Goal: Find specific page/section: Find specific page/section

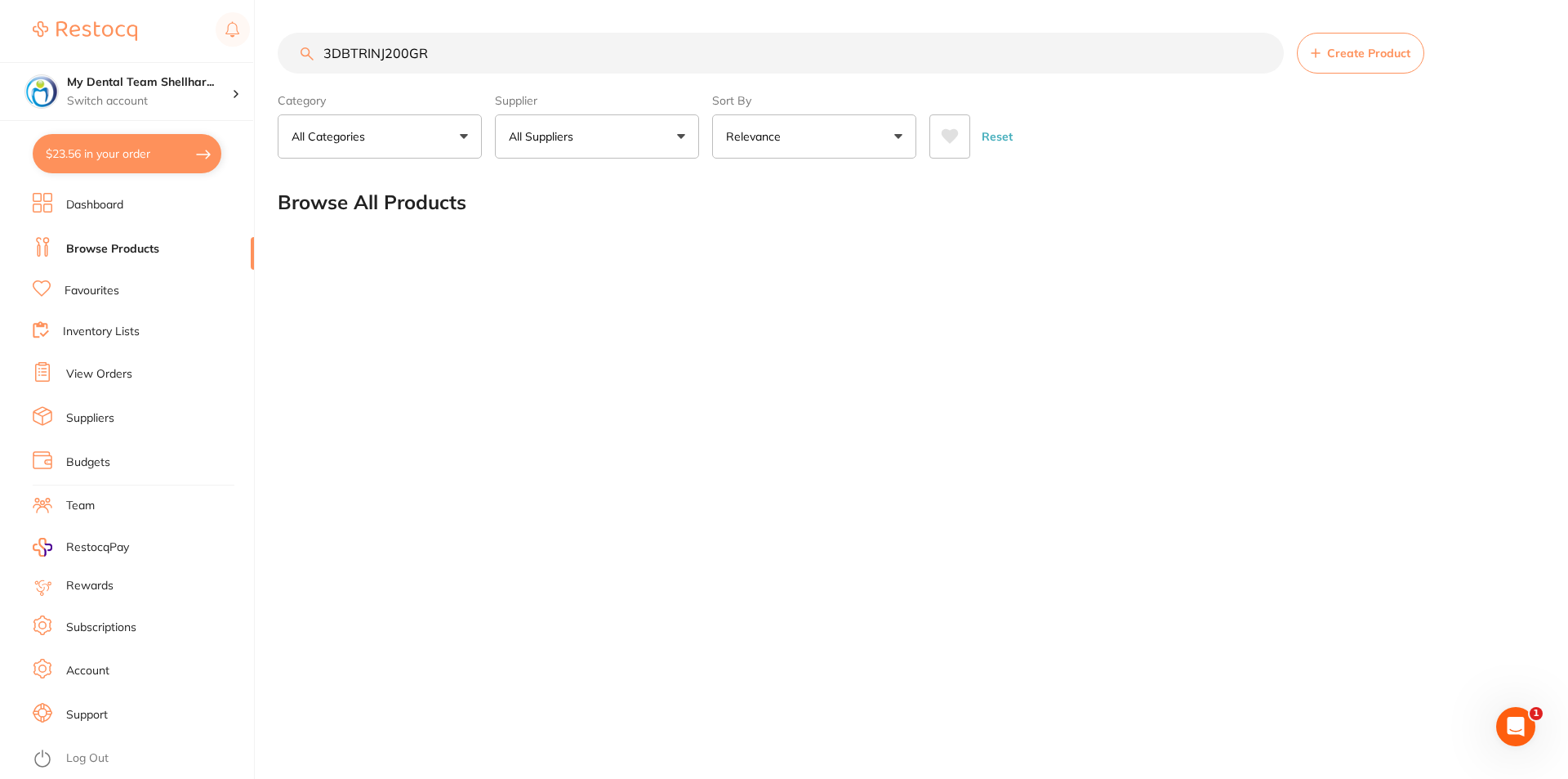
click at [438, 63] on input "3DBTRINJ200GR" at bounding box center [781, 53] width 1006 height 41
type input "3DBTRINJ200GR"
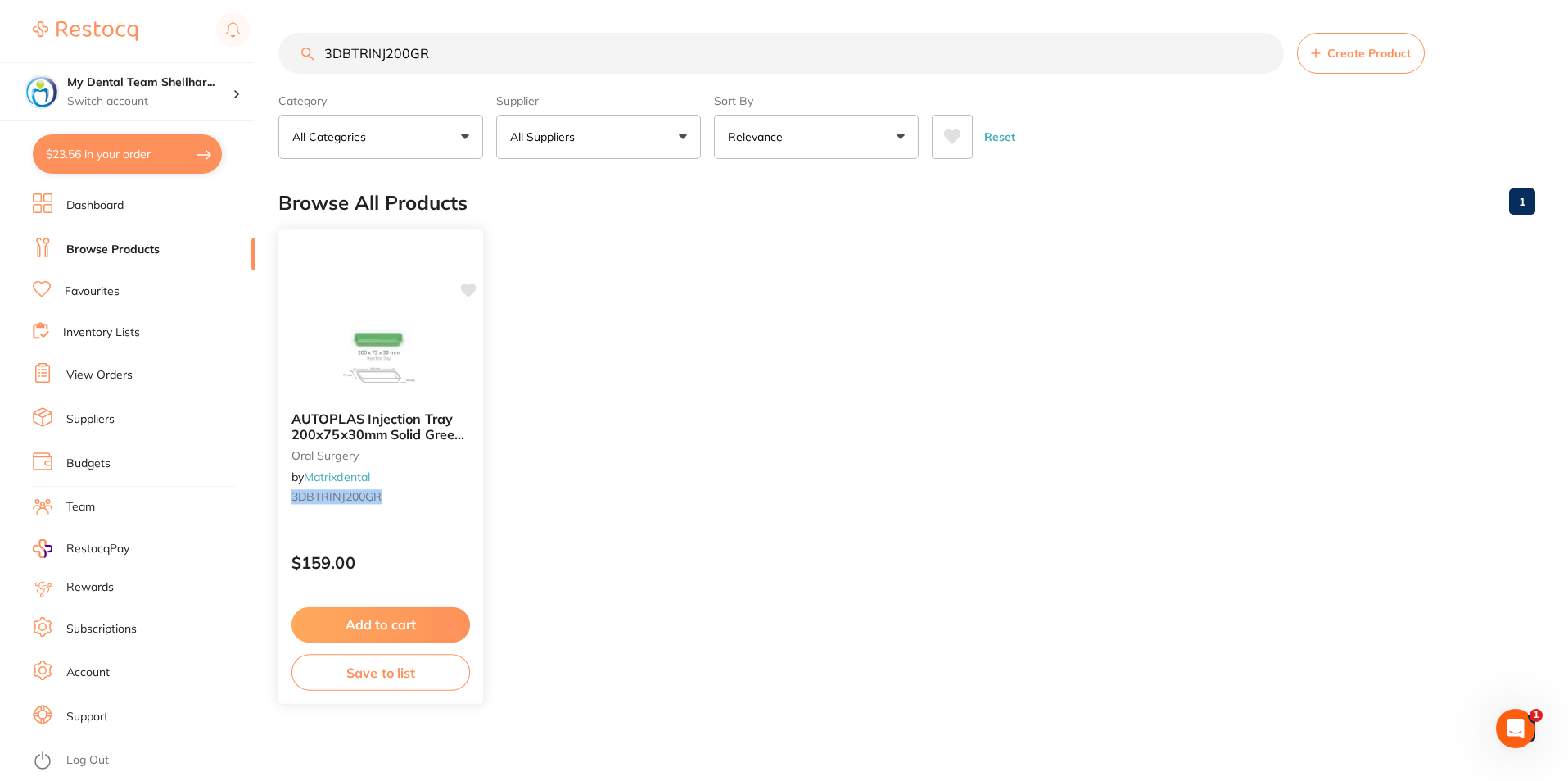
click at [414, 320] on img at bounding box center [380, 356] width 107 height 83
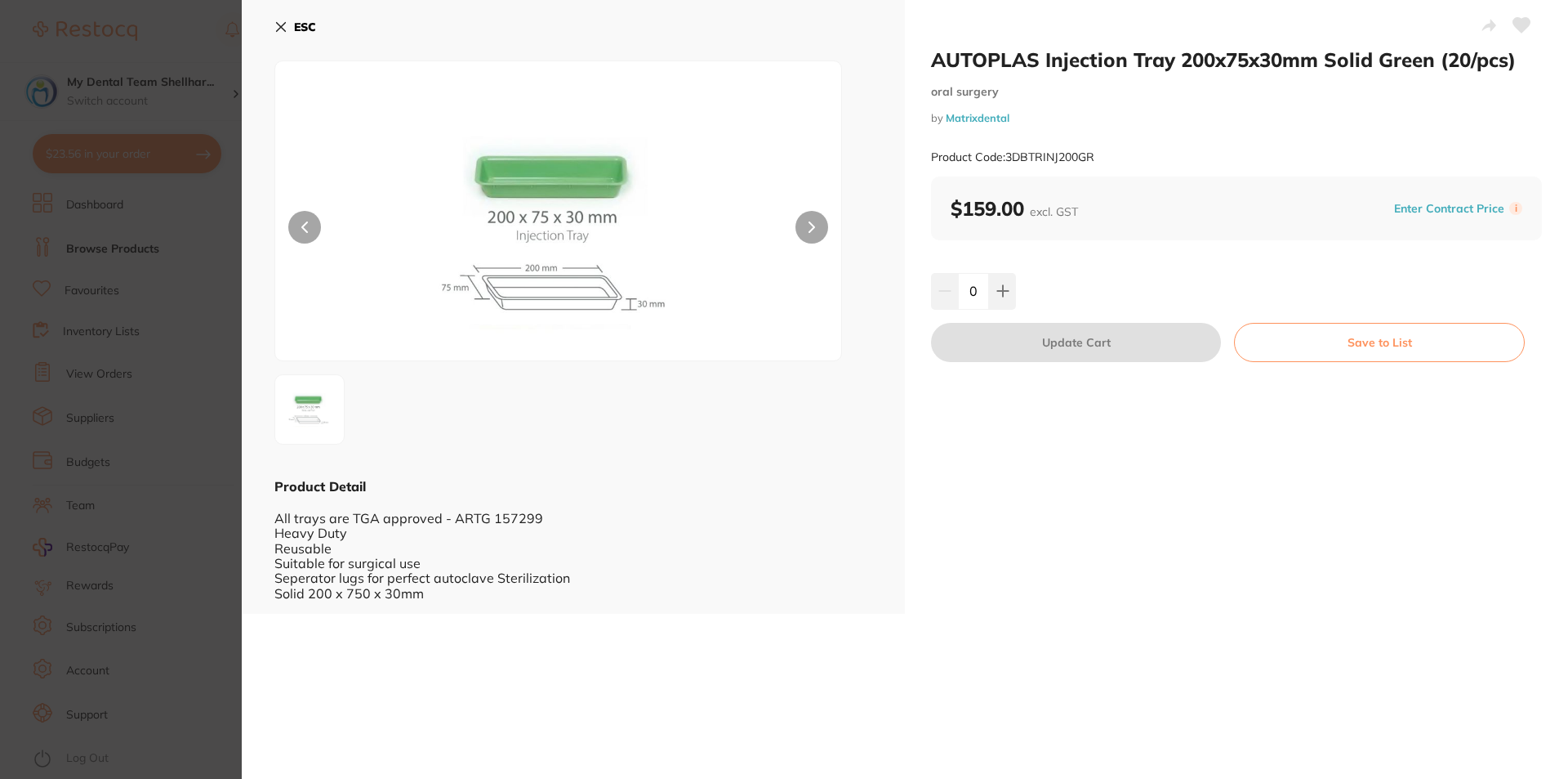
click at [1517, 29] on icon at bounding box center [1522, 25] width 17 height 15
click at [192, 301] on section "AUTOPLAS Injection Tray 200x75x30mm Solid Green (20/pcs) oral surgery by Matrix…" at bounding box center [784, 390] width 1568 height 779
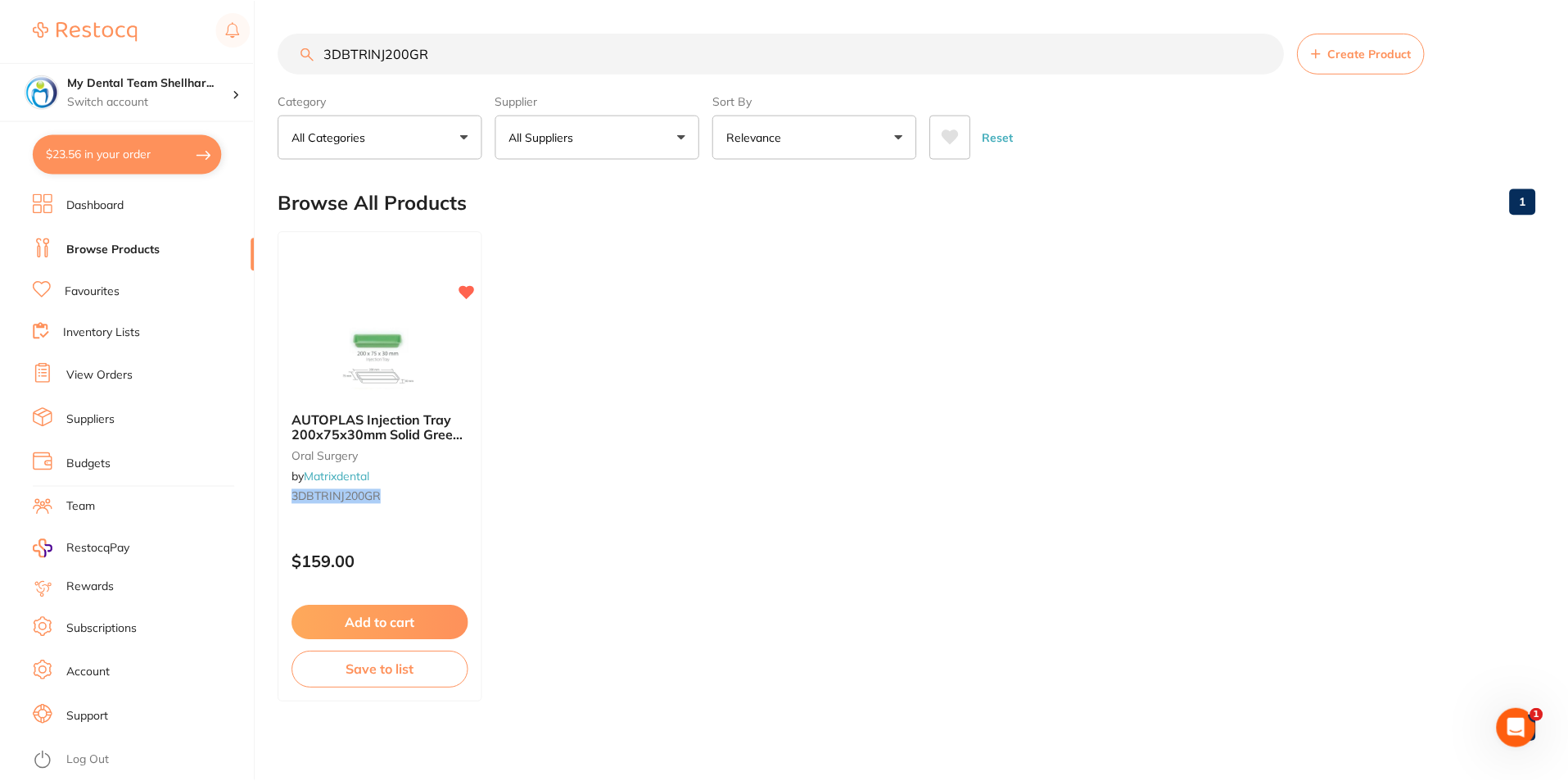
scroll to position [7, 0]
